Goal: Information Seeking & Learning: Learn about a topic

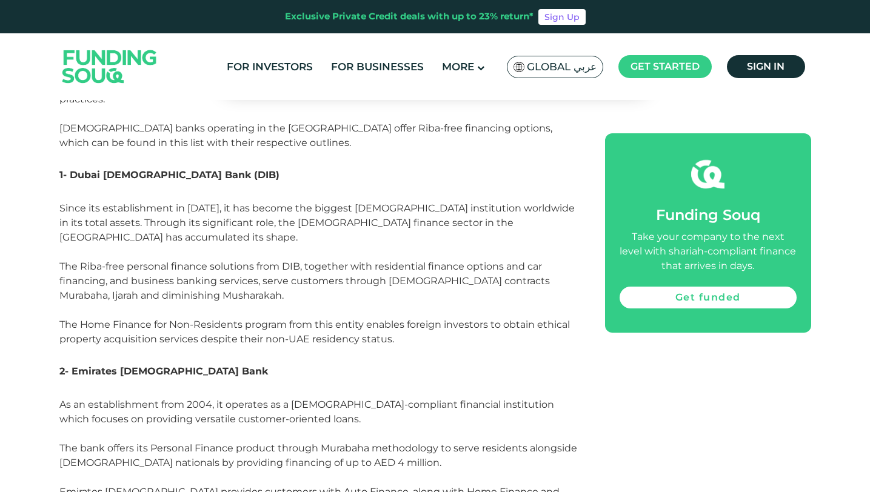
scroll to position [2053, 0]
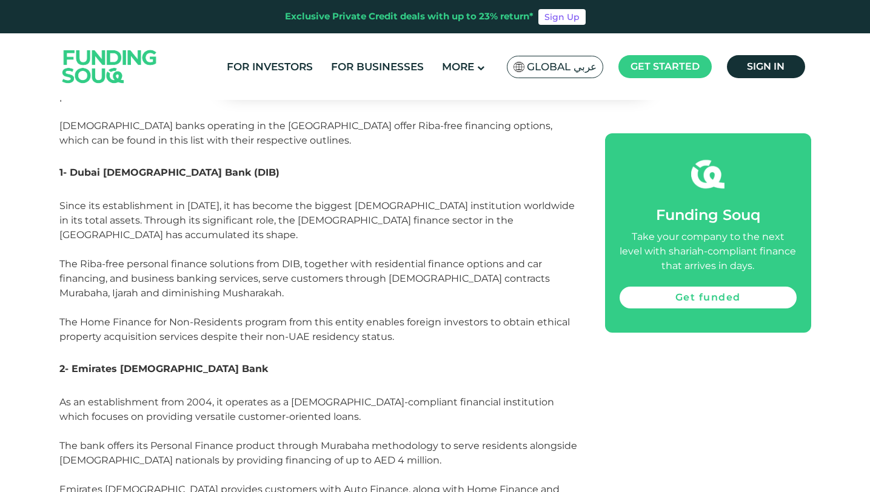
drag, startPoint x: 70, startPoint y: 322, endPoint x: 183, endPoint y: 323, distance: 113.3
click at [183, 363] on span "2- Emirates [DEMOGRAPHIC_DATA] Bank" at bounding box center [163, 369] width 208 height 12
drag, startPoint x: 190, startPoint y: 325, endPoint x: 173, endPoint y: 324, distance: 16.4
click at [170, 359] on h3 "2- Emirates [DEMOGRAPHIC_DATA] Bank" at bounding box center [318, 377] width 518 height 36
click at [202, 359] on h3 "2- Emirates [DEMOGRAPHIC_DATA] Bank" at bounding box center [318, 377] width 518 height 36
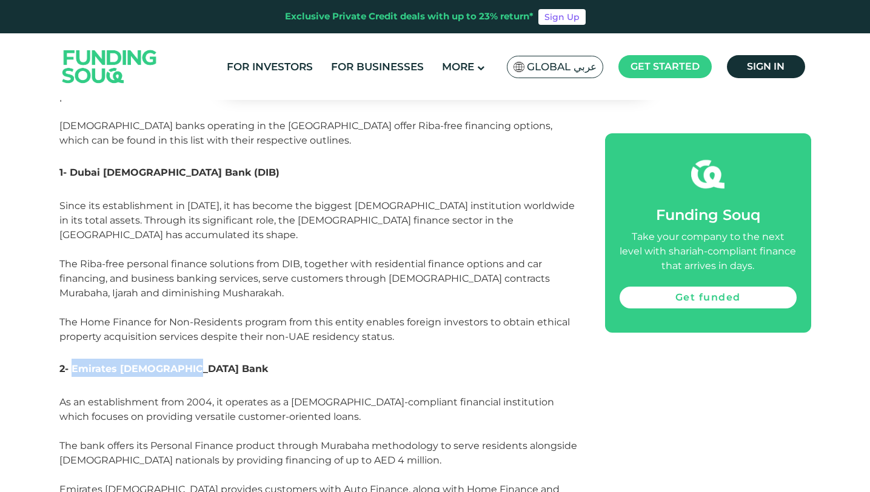
drag, startPoint x: 185, startPoint y: 324, endPoint x: 72, endPoint y: 317, distance: 112.9
click at [72, 359] on h3 "2- Emirates [DEMOGRAPHIC_DATA] Bank" at bounding box center [318, 377] width 518 height 36
copy span "Emirates [DEMOGRAPHIC_DATA] Bank"
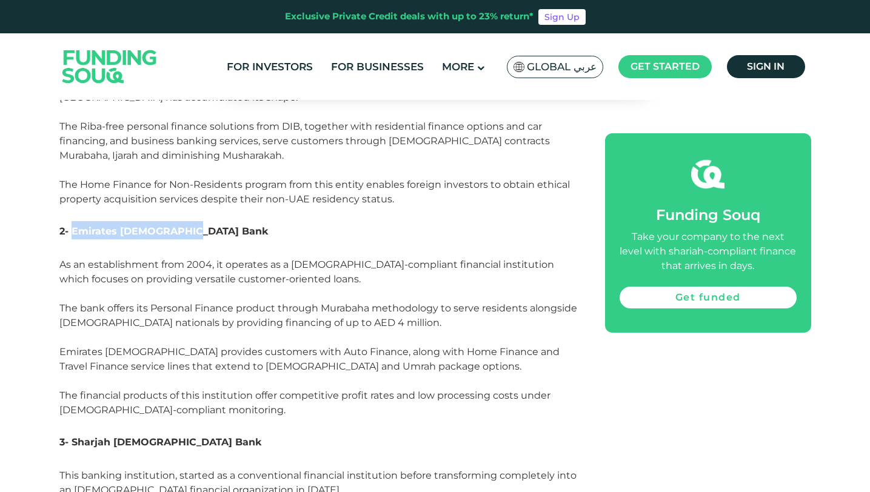
scroll to position [2191, 0]
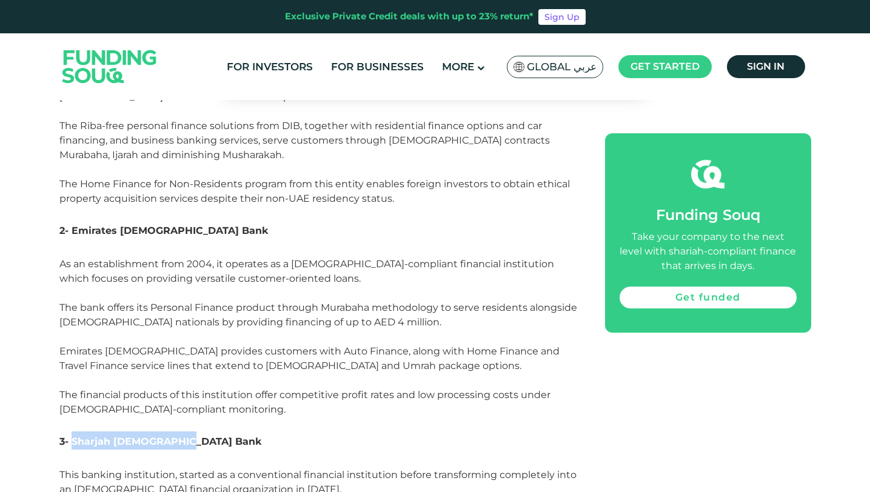
drag, startPoint x: 72, startPoint y: 401, endPoint x: 207, endPoint y: 398, distance: 135.1
click at [207, 431] on h3 "3- Sharjah [DEMOGRAPHIC_DATA] Bank" at bounding box center [318, 449] width 518 height 36
copy span "Sharjah [DEMOGRAPHIC_DATA] Bank"
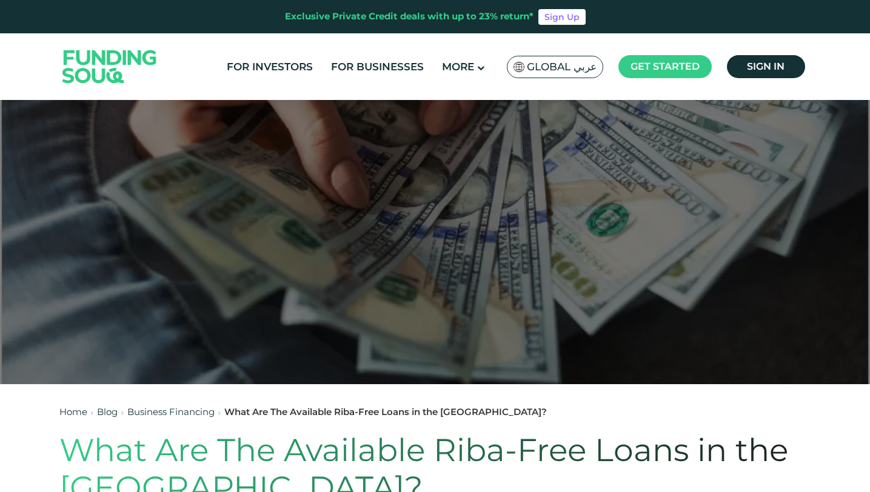
scroll to position [41, 0]
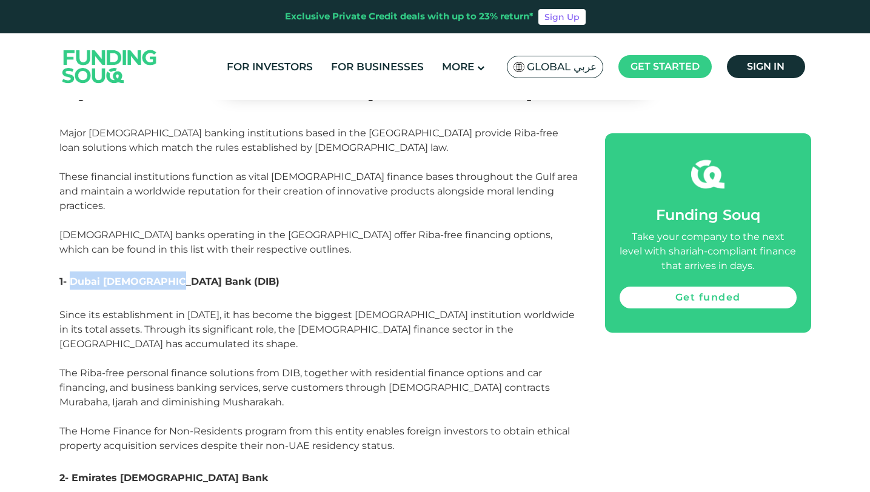
drag, startPoint x: 68, startPoint y: 251, endPoint x: 166, endPoint y: 253, distance: 97.6
click at [166, 276] on span "1- Dubai [DEMOGRAPHIC_DATA] Bank (DIB)" at bounding box center [169, 282] width 220 height 12
copy span "Dubai [DEMOGRAPHIC_DATA] Bank"
